Goal: Task Accomplishment & Management: Use online tool/utility

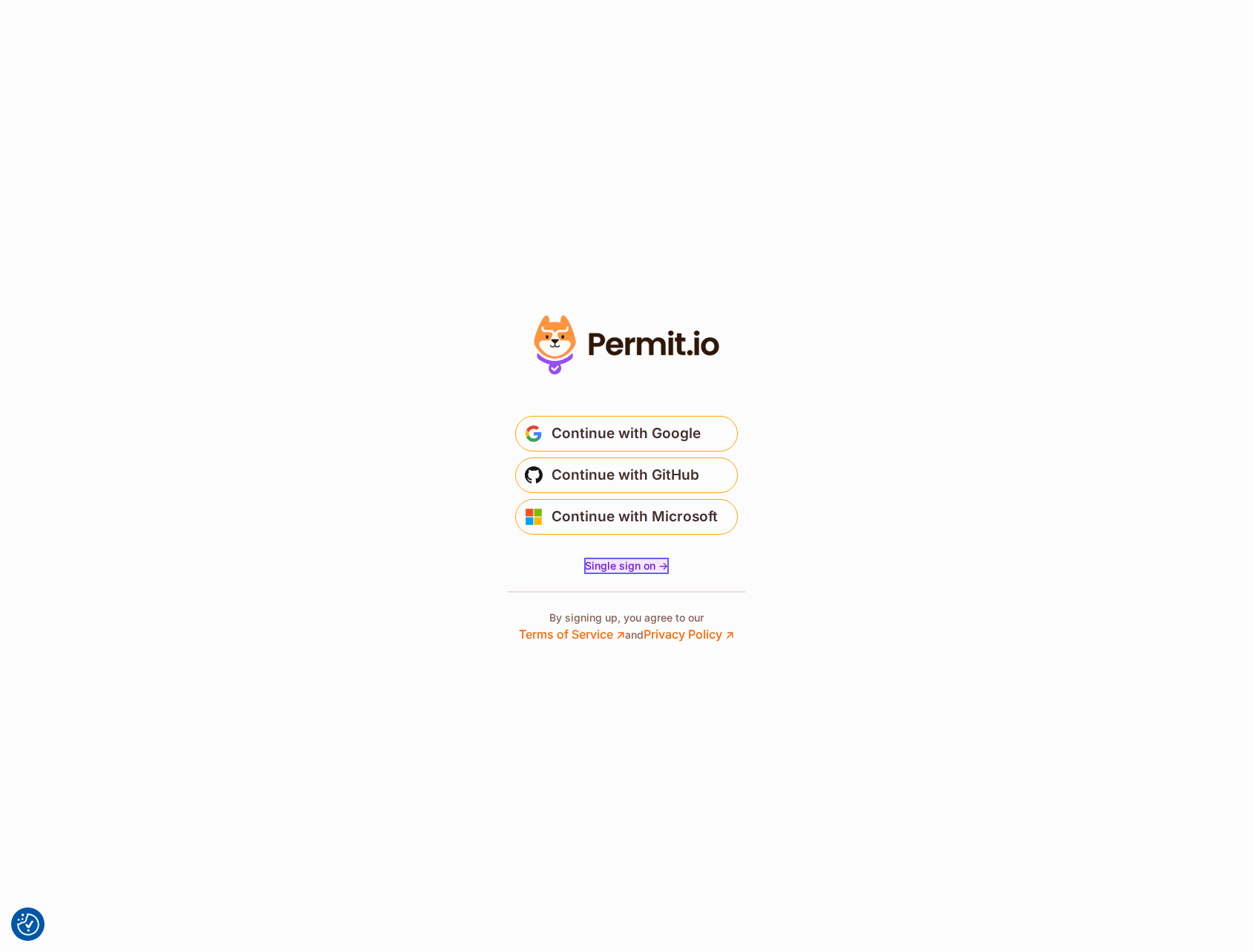
click at [613, 568] on span "Single sign on ->" at bounding box center [626, 565] width 84 height 13
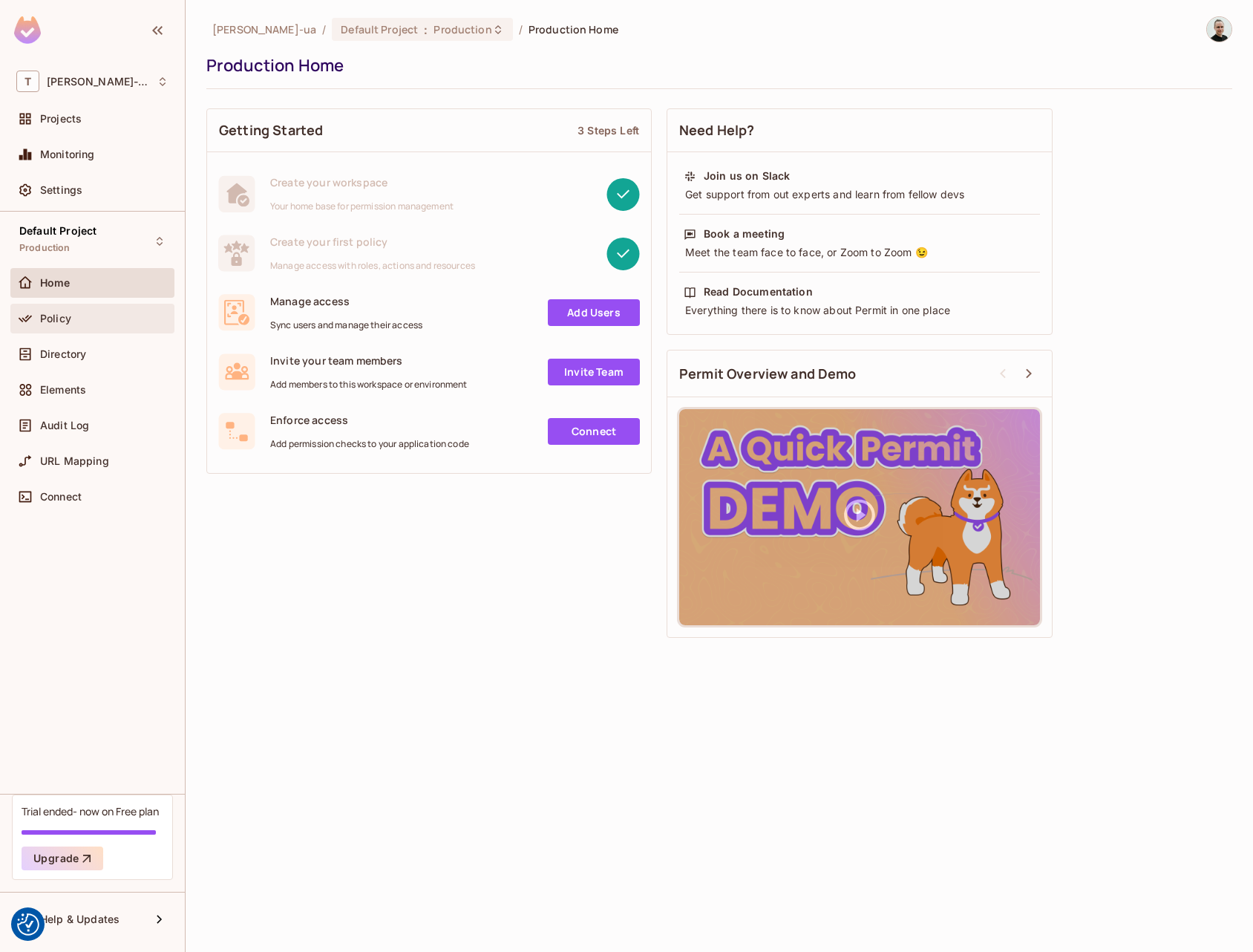
click at [91, 328] on div "Policy" at bounding box center [93, 318] width 164 height 30
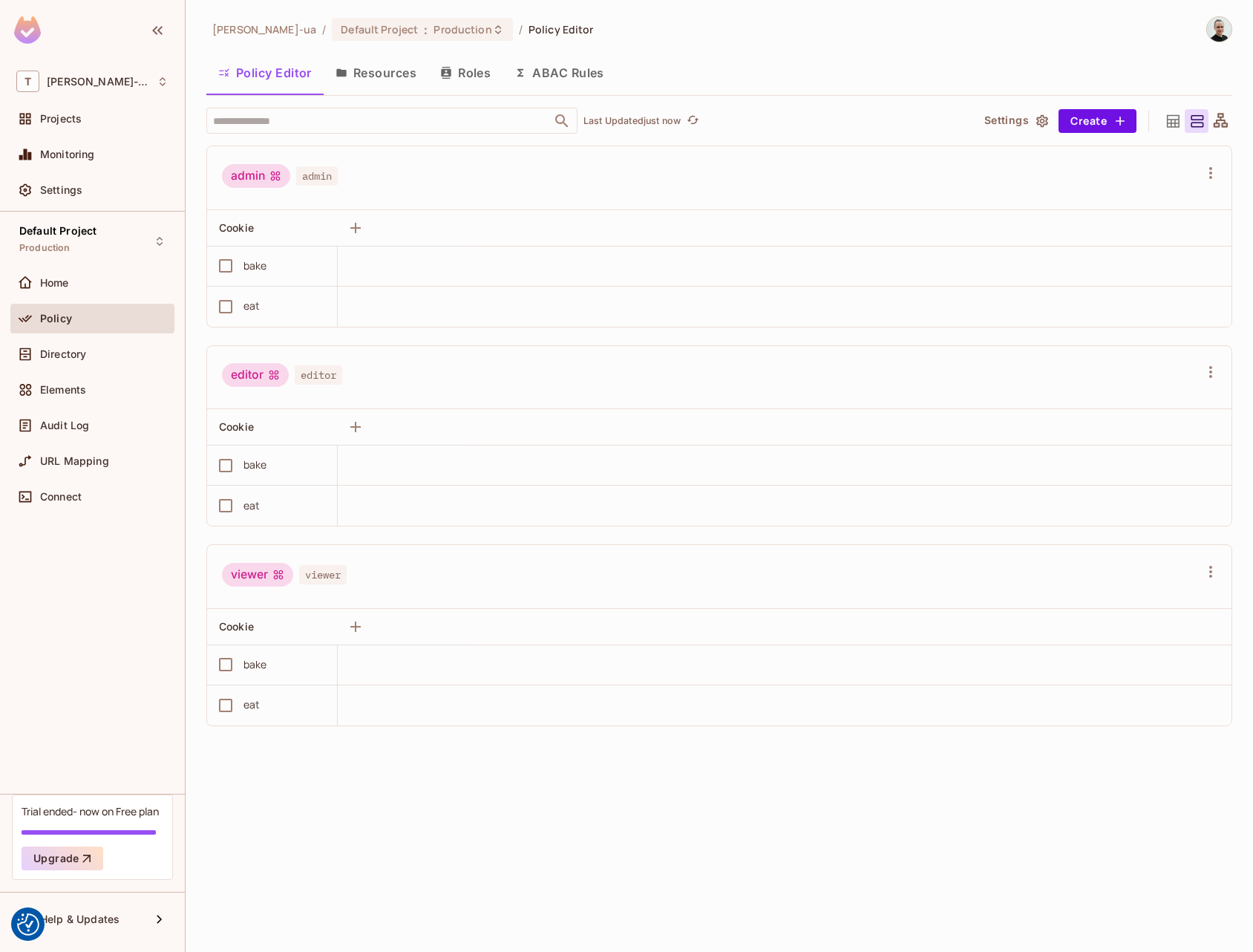
click at [399, 68] on button "Resources" at bounding box center [376, 72] width 104 height 37
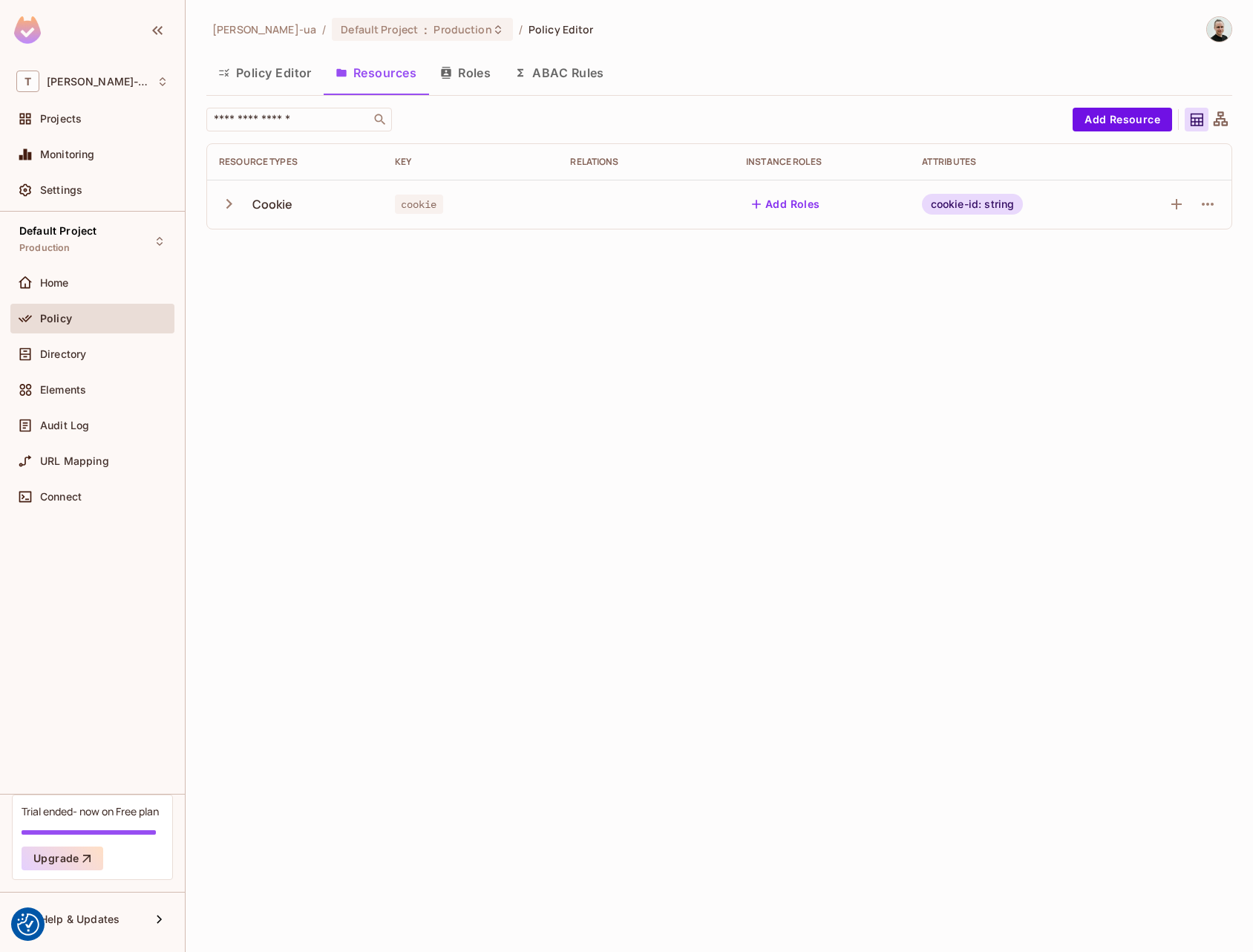
click at [220, 212] on icon "button" at bounding box center [229, 204] width 20 height 20
